Goal: Contribute content

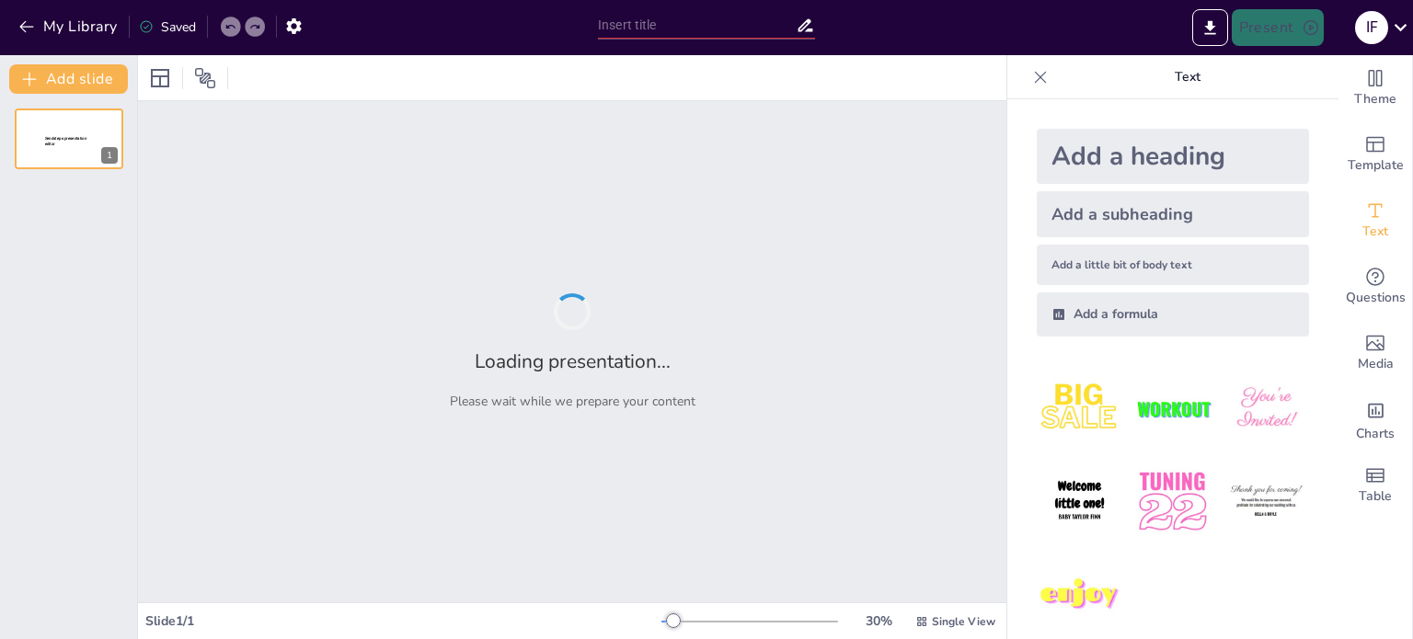
type input "Las Promesas de [DEMOGRAPHIC_DATA]: Un Viaje de Fe y Colaboración"
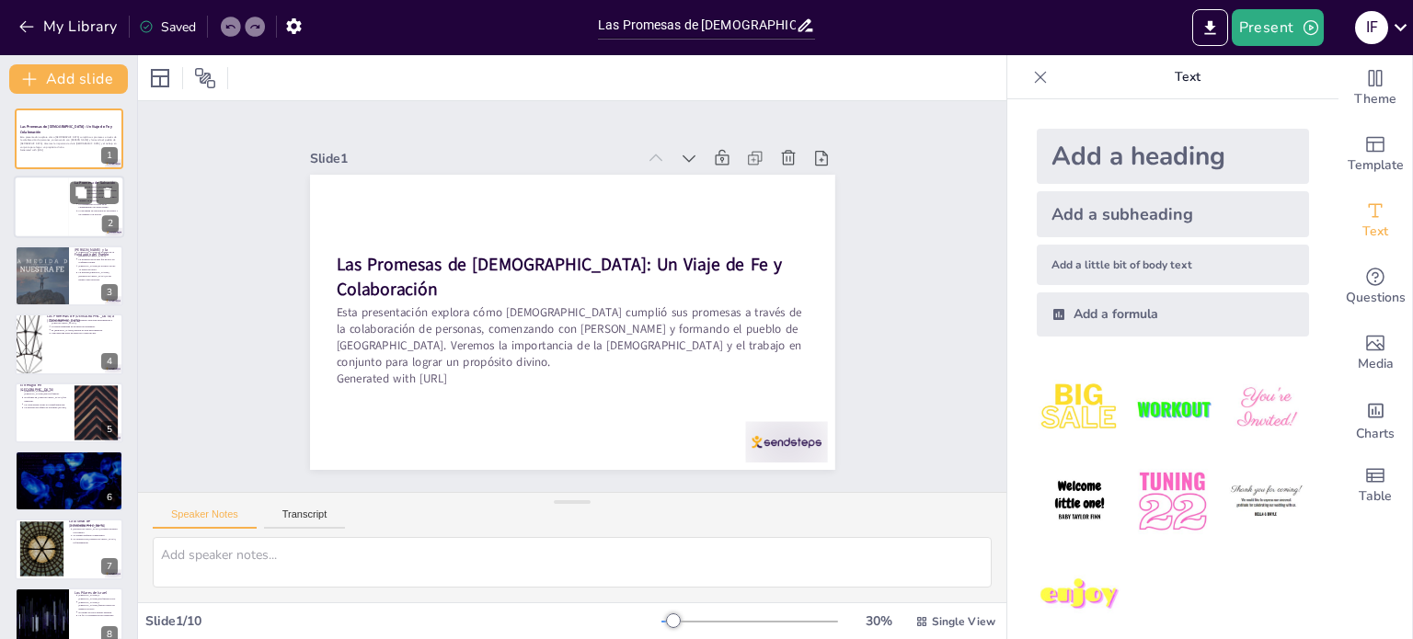
click at [29, 205] on div at bounding box center [41, 208] width 55 height 63
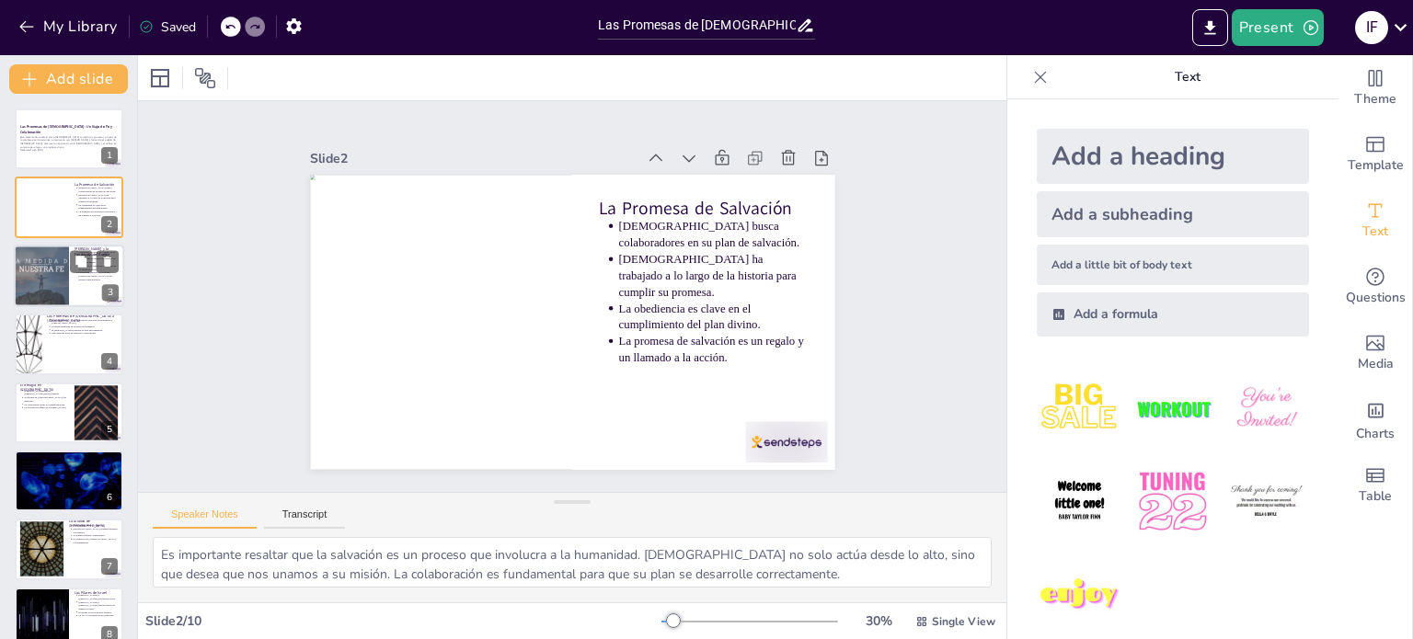
click at [55, 281] on div at bounding box center [41, 276] width 110 height 63
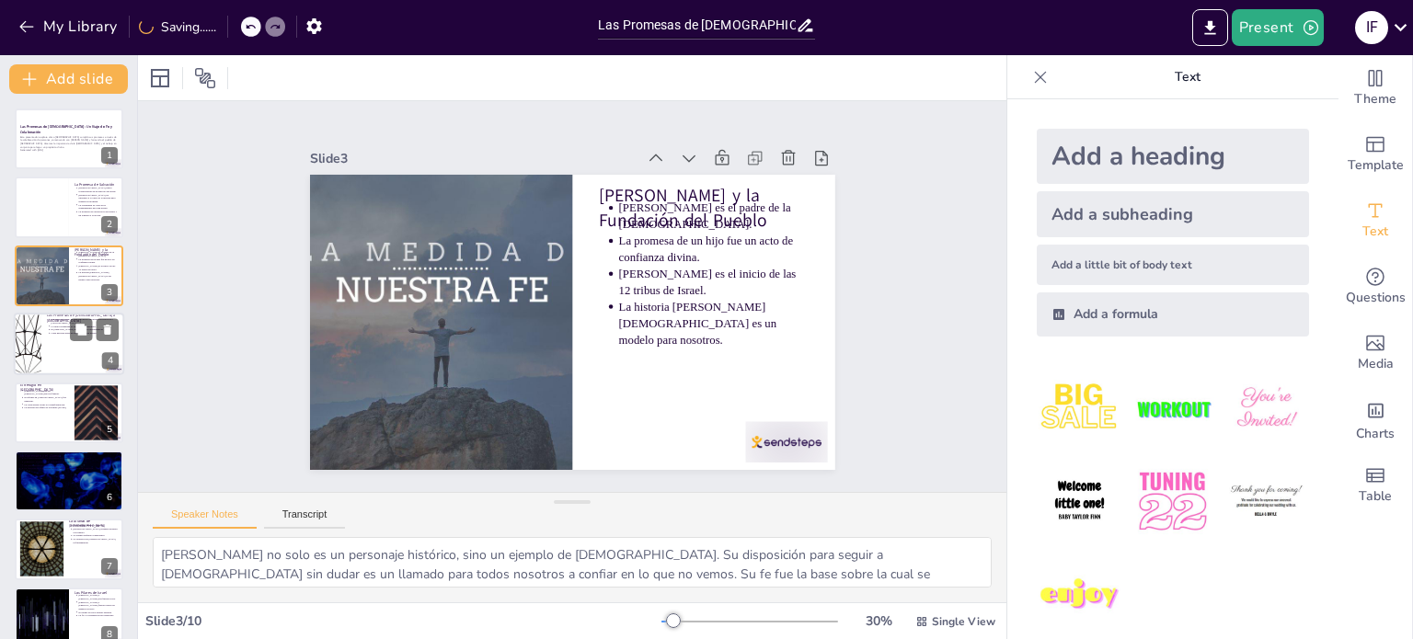
click at [50, 313] on div "Las Promesas de [DEMOGRAPHIC_DATA] a [PERSON_NAME][DEMOGRAPHIC_DATA] prometió u…" at bounding box center [69, 313] width 110 height 0
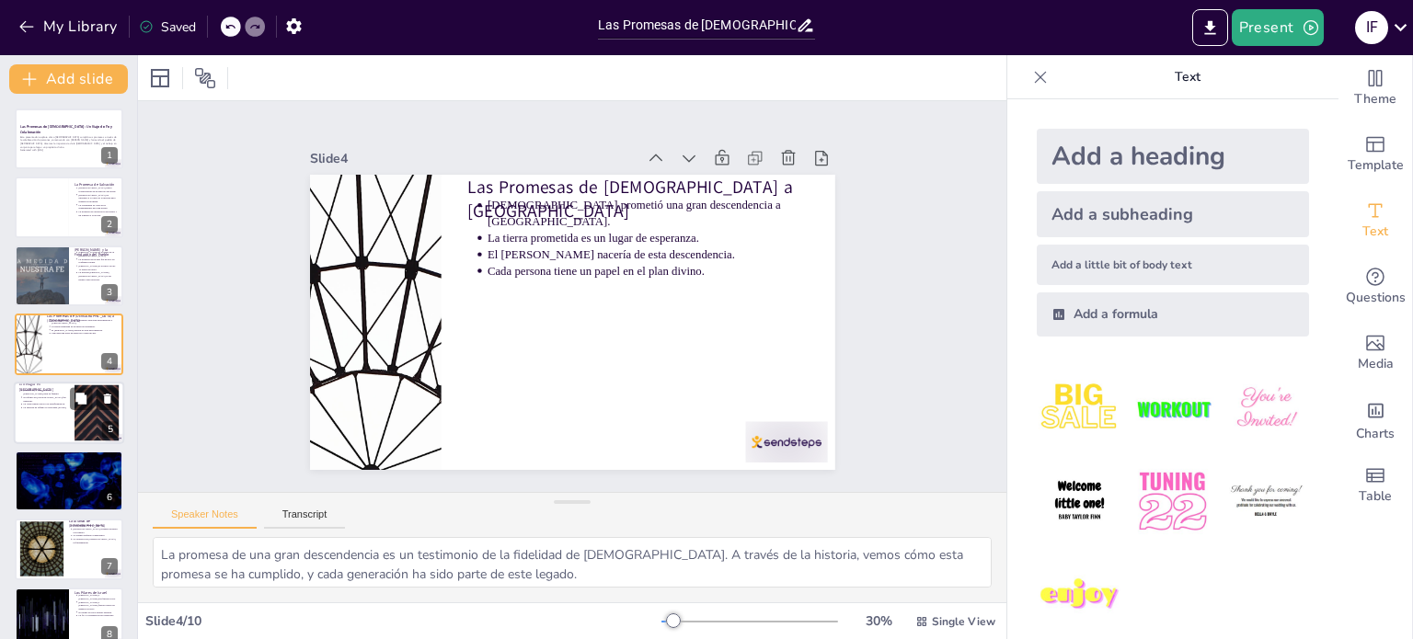
click at [70, 422] on div at bounding box center [69, 413] width 110 height 63
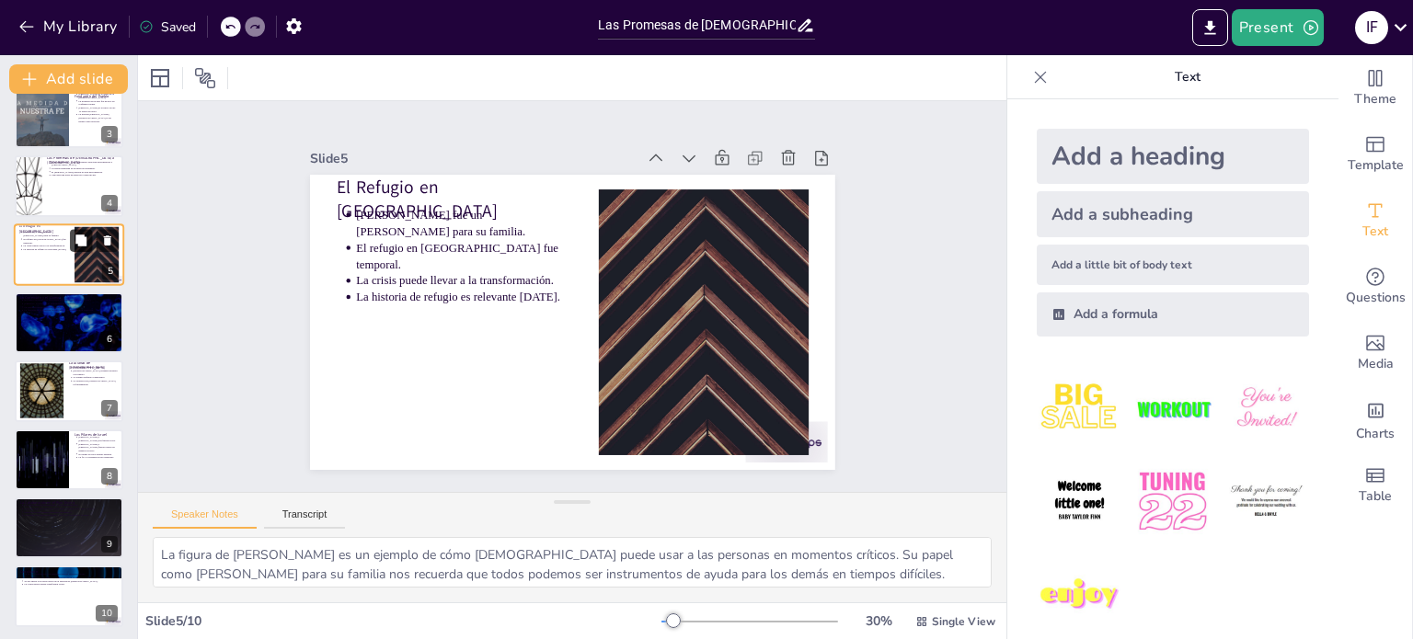
scroll to position [160, 0]
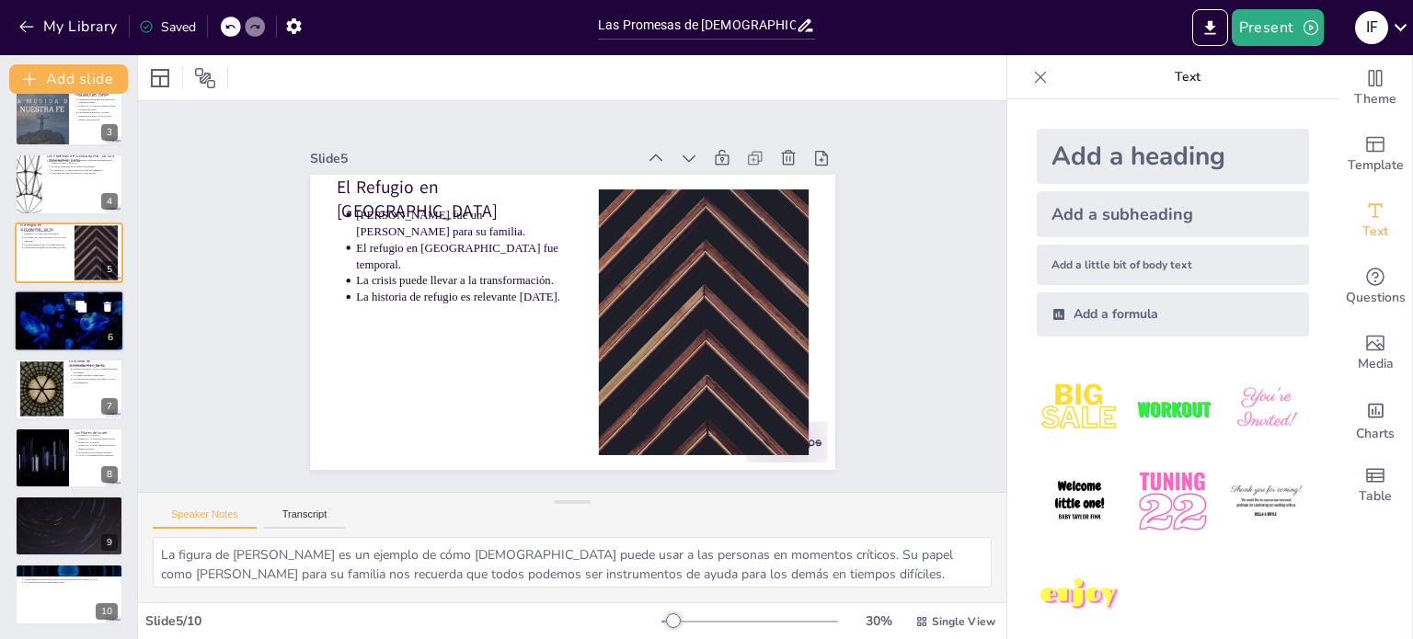
click at [56, 319] on div at bounding box center [69, 321] width 110 height 63
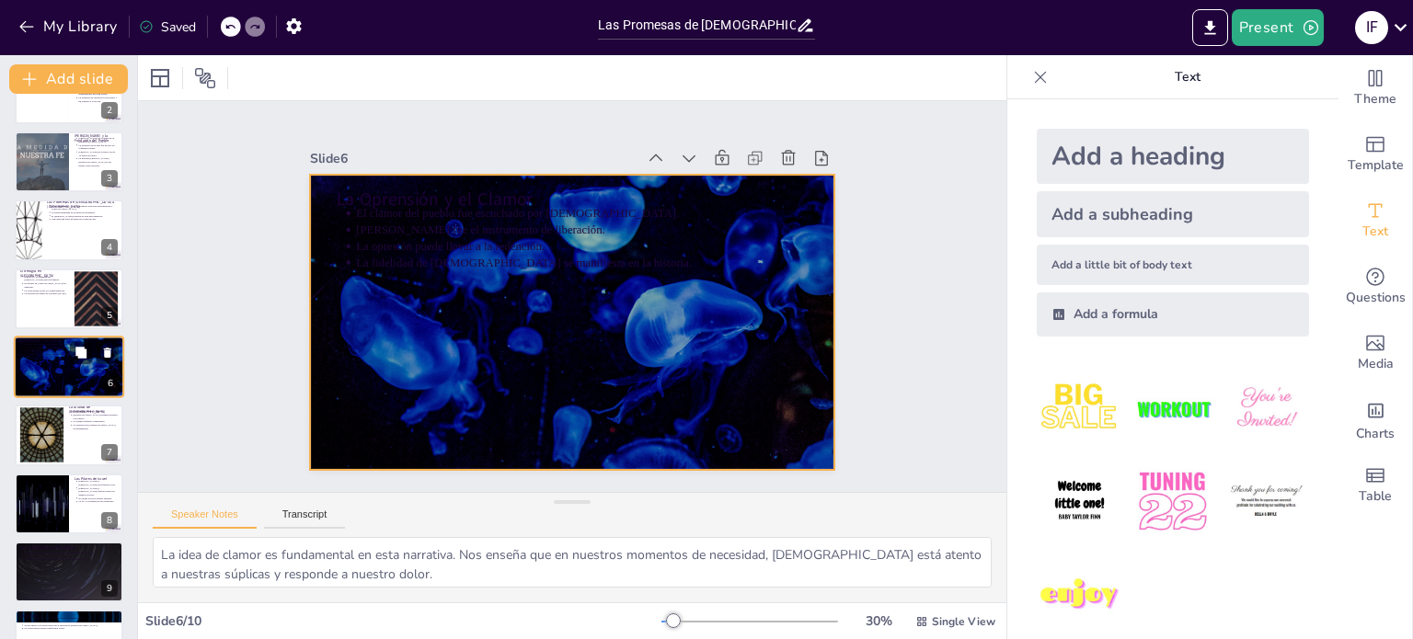
click at [44, 389] on div at bounding box center [69, 367] width 110 height 63
click at [66, 372] on div at bounding box center [69, 367] width 110 height 63
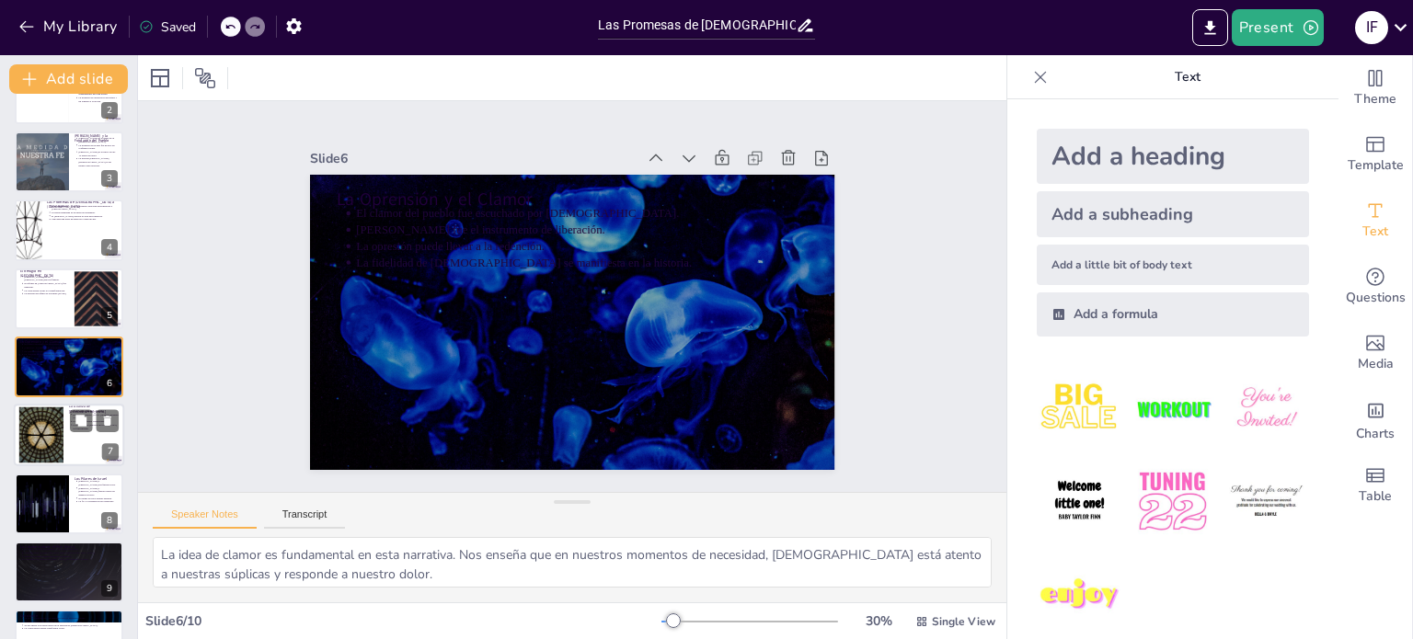
click at [70, 432] on div at bounding box center [69, 436] width 110 height 63
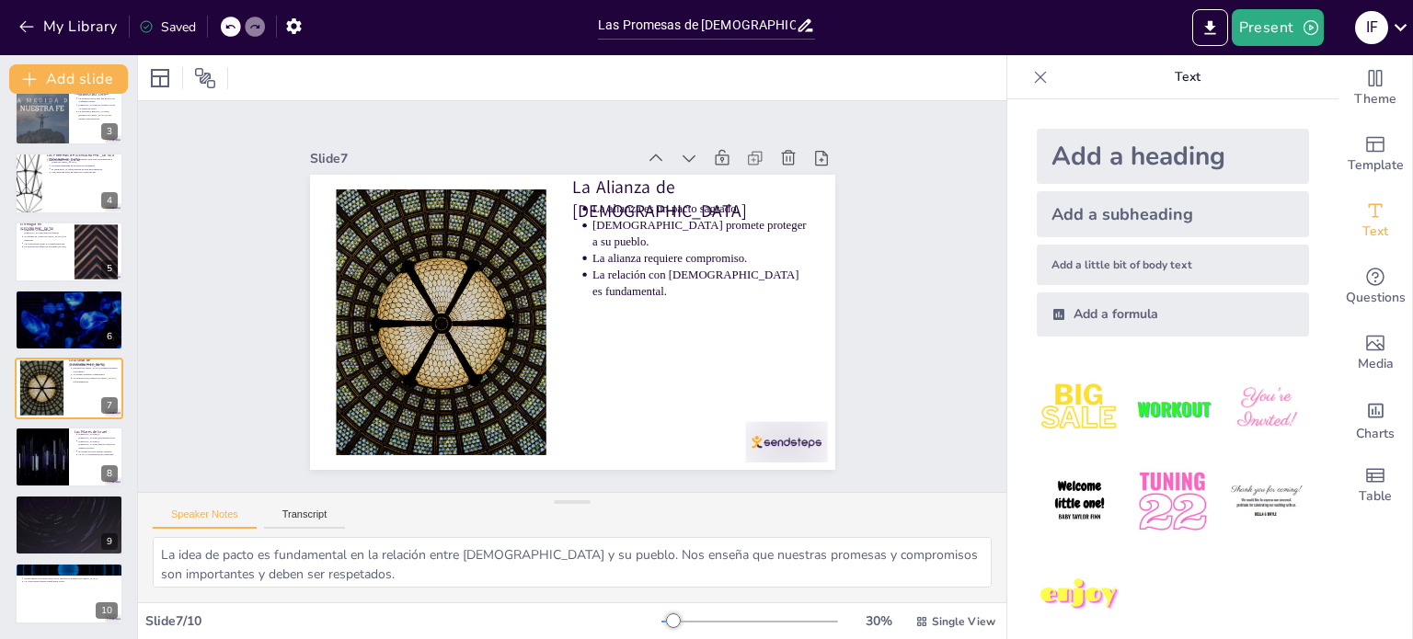
scroll to position [160, 0]
click at [84, 595] on div at bounding box center [69, 595] width 110 height 63
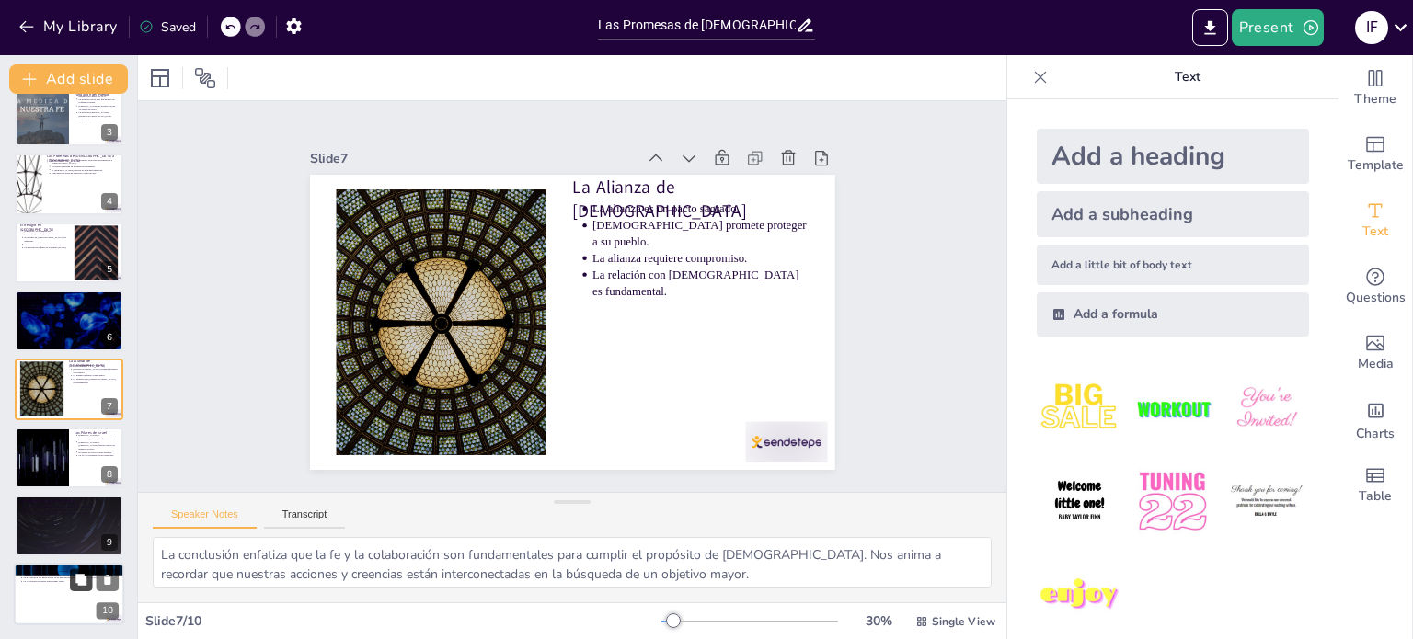
scroll to position [161, 0]
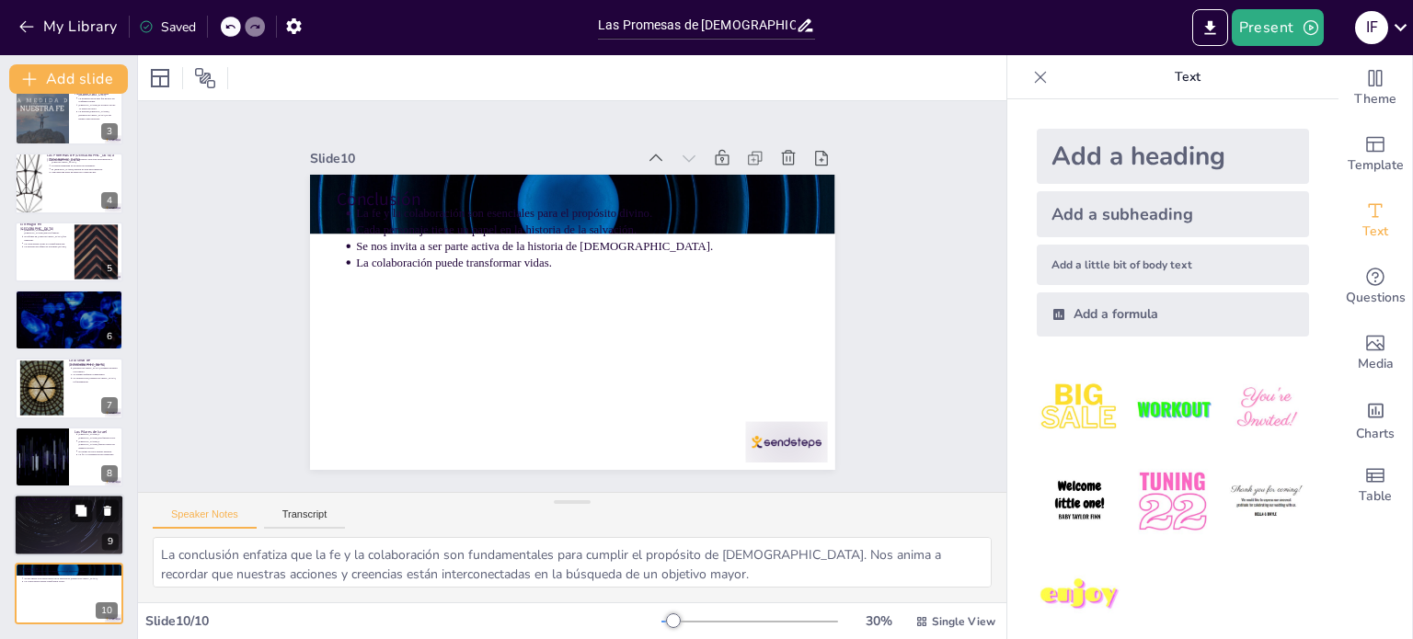
click at [81, 521] on div at bounding box center [69, 525] width 110 height 63
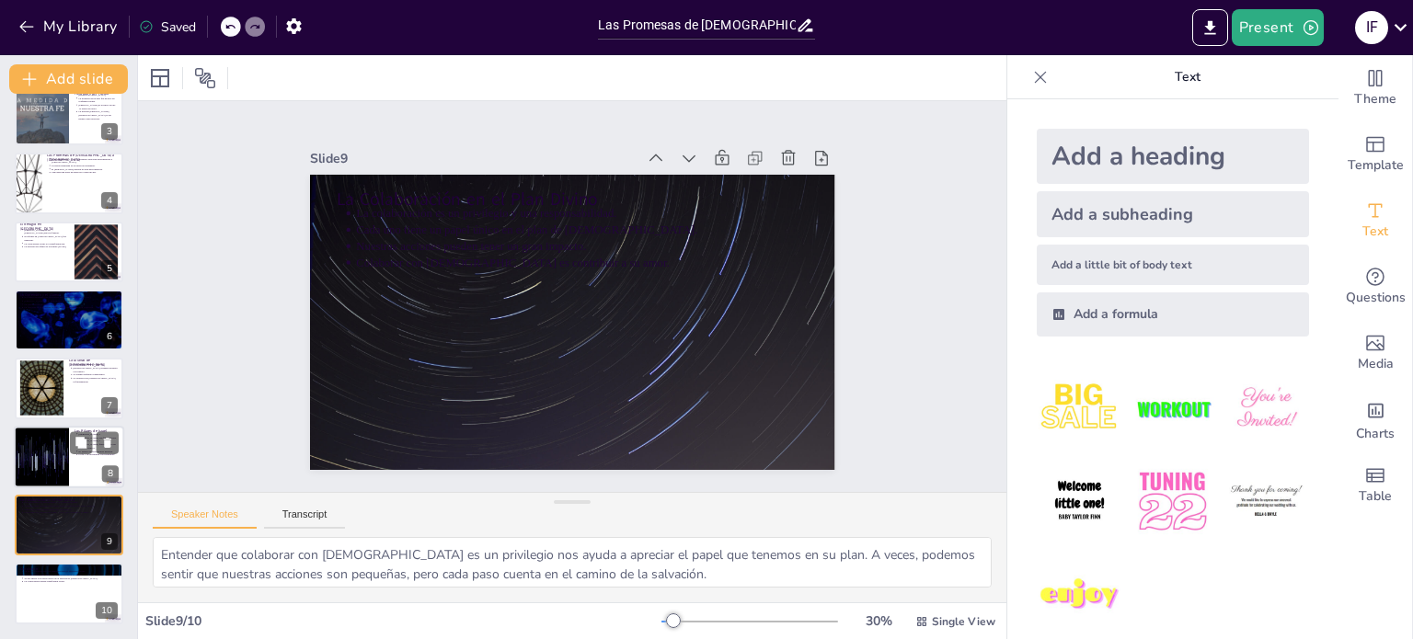
click at [85, 453] on p "La fe y la obediencia son esenciales." at bounding box center [99, 454] width 40 height 4
type textarea "La historia [PERSON_NAME][DEMOGRAPHIC_DATA] y [PERSON_NAME] es fundamental para…"
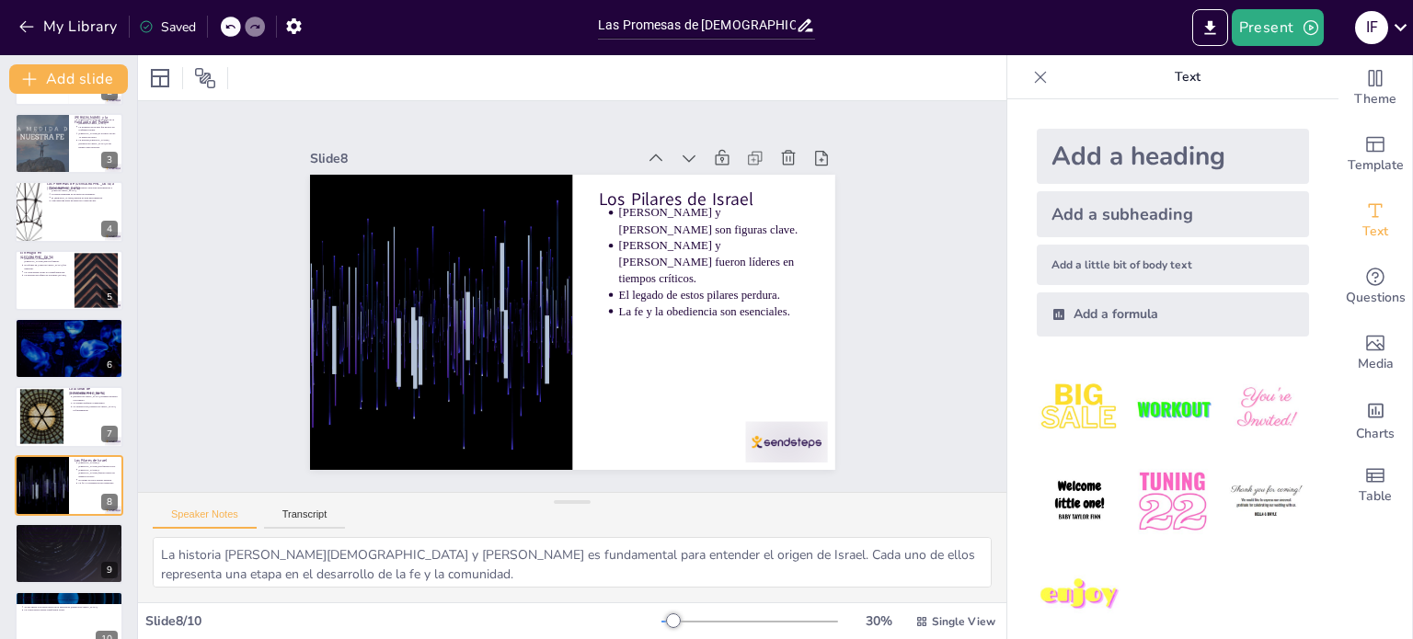
scroll to position [0, 0]
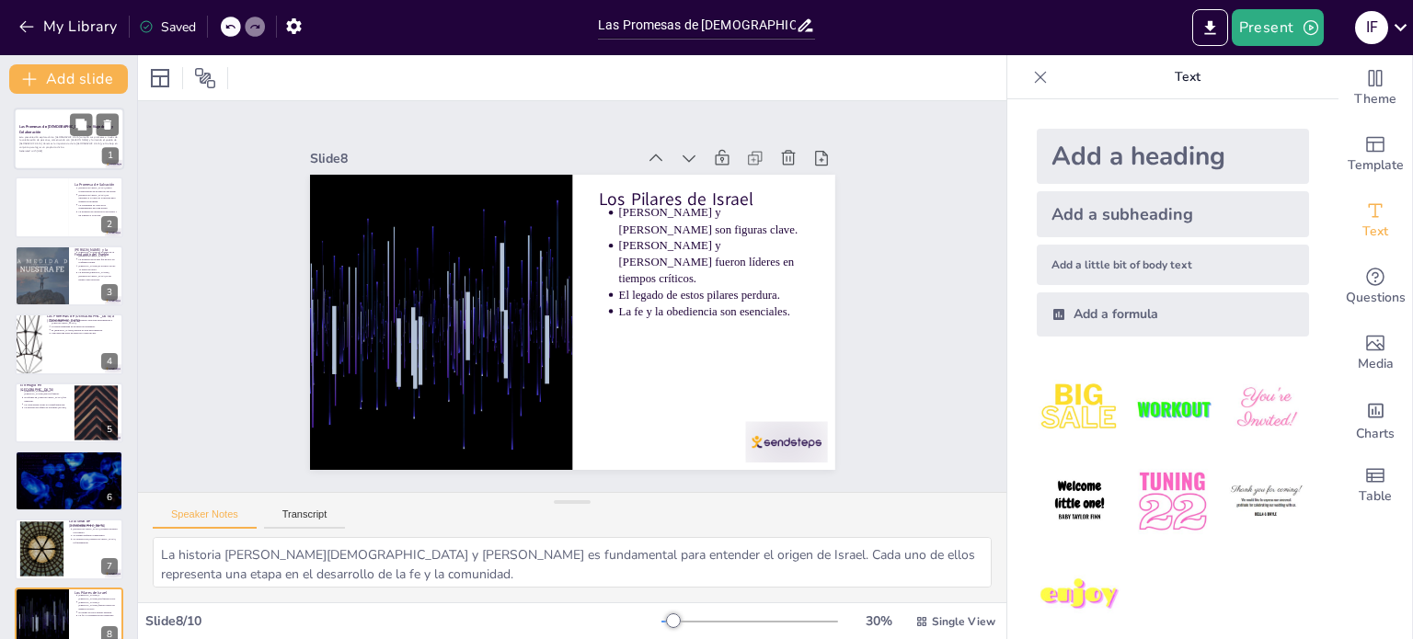
click at [66, 140] on p "Esta presentación explora cómo [DEMOGRAPHIC_DATA] cumplió sus promesas a través…" at bounding box center [68, 142] width 99 height 14
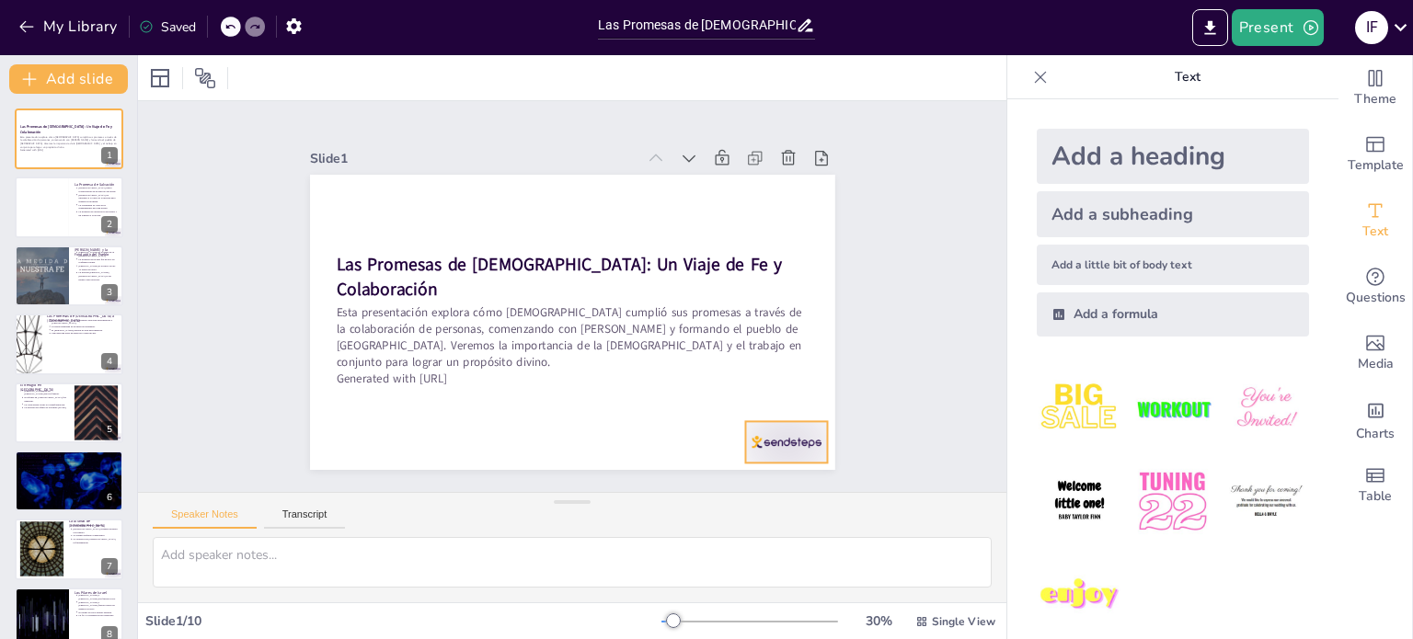
click at [650, 509] on div at bounding box center [608, 553] width 86 height 88
click at [898, 338] on div "Slide 1 Las Promesas de [DEMOGRAPHIC_DATA]: Un Viaje de Fe y Colaboración Esta …" at bounding box center [571, 297] width 871 height 907
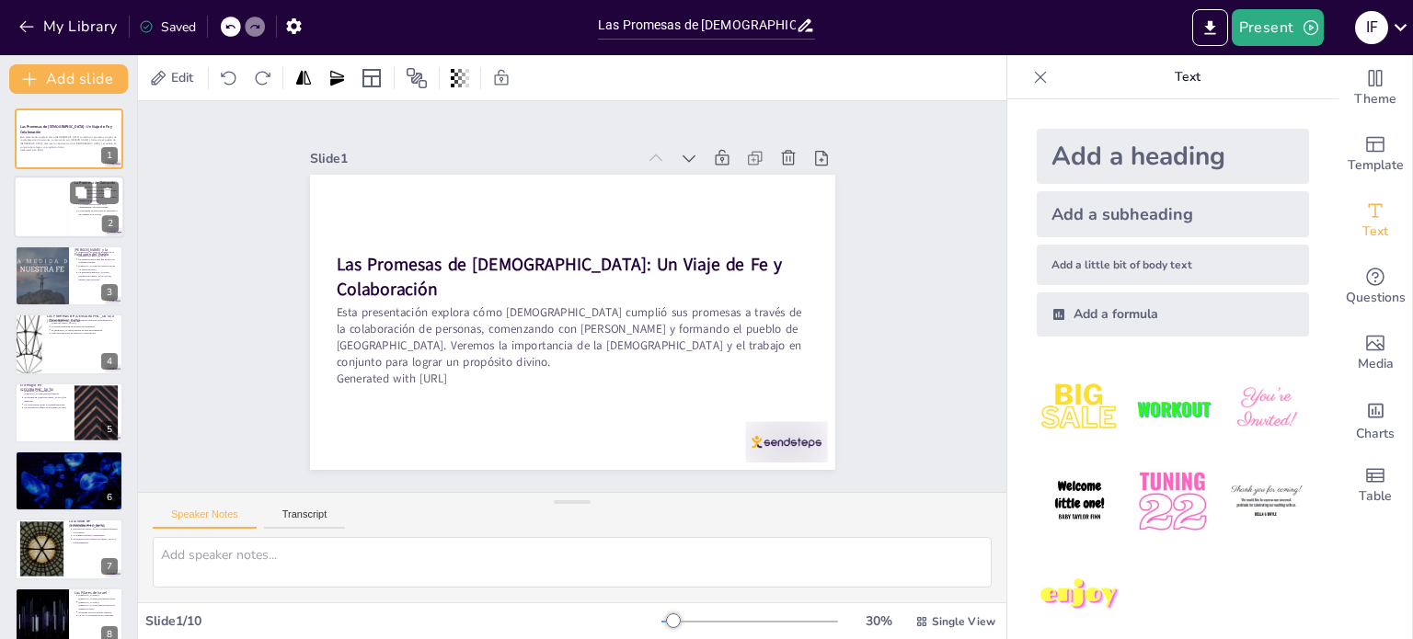
click at [79, 210] on p "La promesa de salvación es un regalo y un llamado a la acción." at bounding box center [99, 213] width 40 height 7
type textarea "Es importante resaltar que la salvación es un proceso que involucra a la humani…"
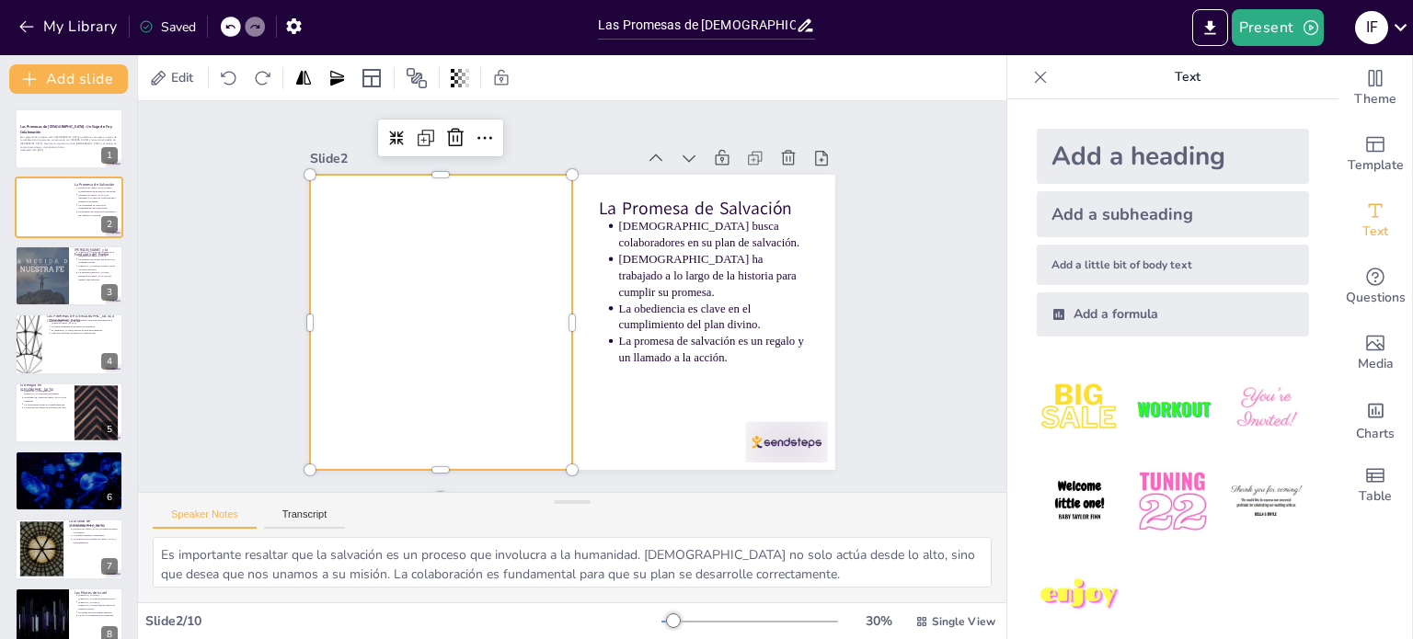
click at [386, 260] on div at bounding box center [457, 227] width 393 height 395
